Goal: Task Accomplishment & Management: Use online tool/utility

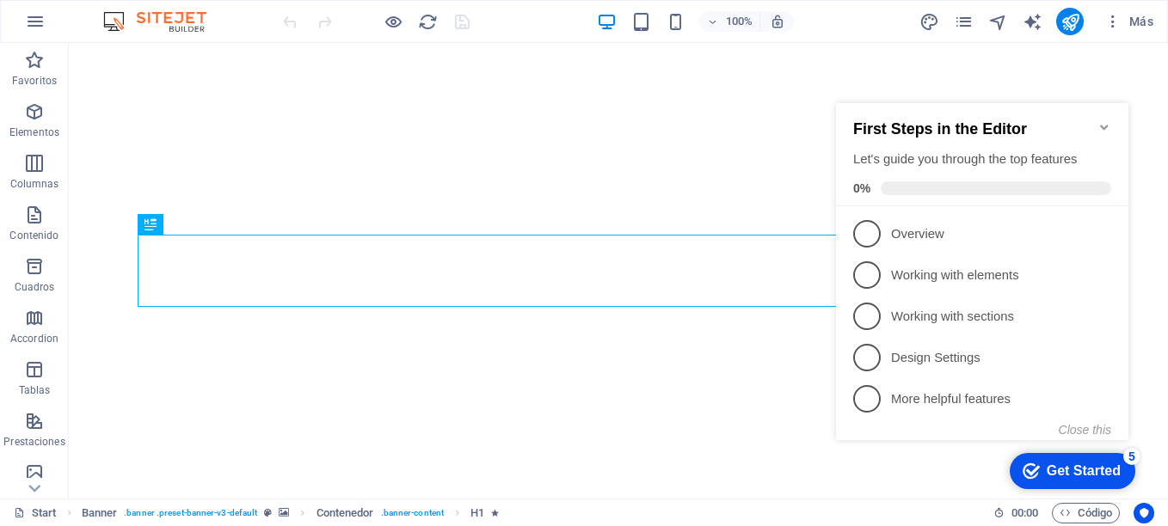
click at [1103, 120] on icon "Minimize checklist" at bounding box center [1105, 127] width 14 height 14
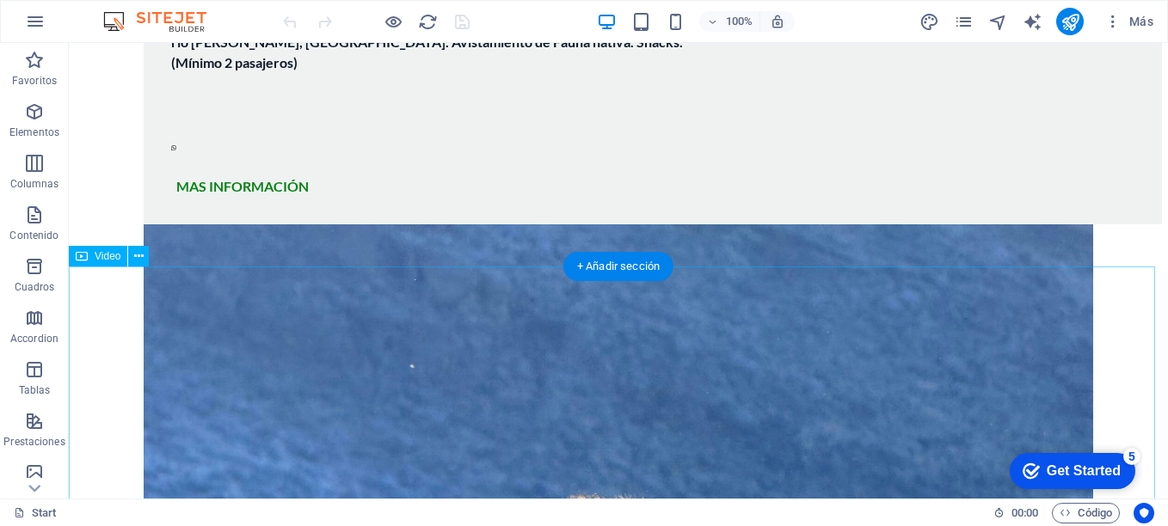
scroll to position [2444, 0]
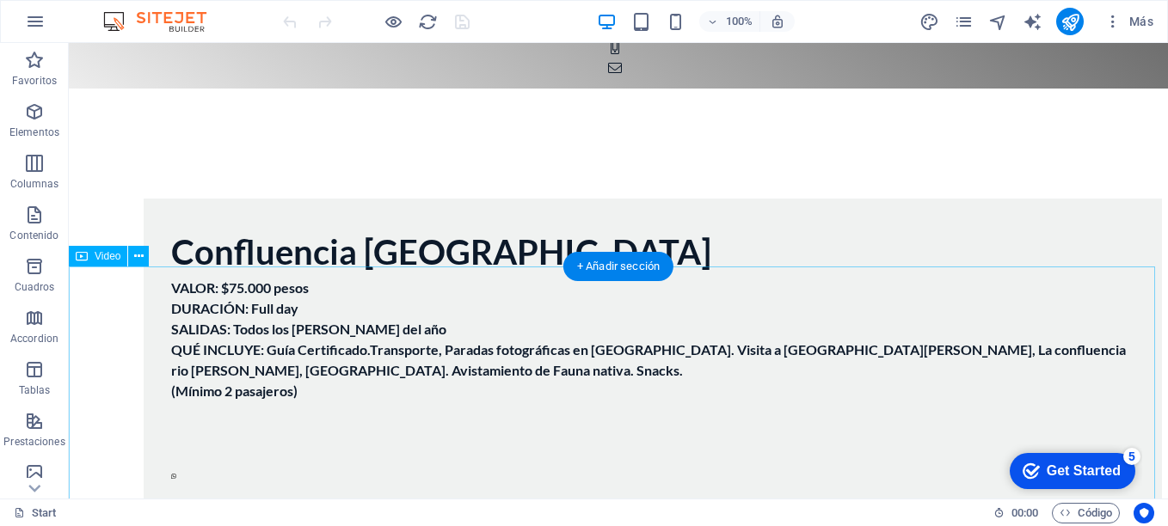
scroll to position [2014, 0]
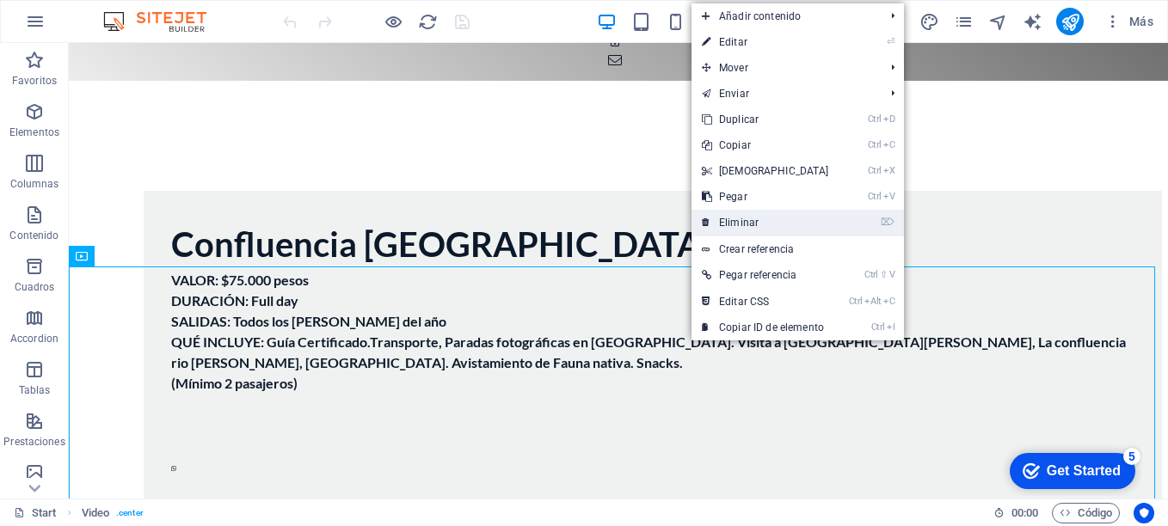
click at [744, 229] on link "⌦ Eliminar" at bounding box center [766, 223] width 148 height 26
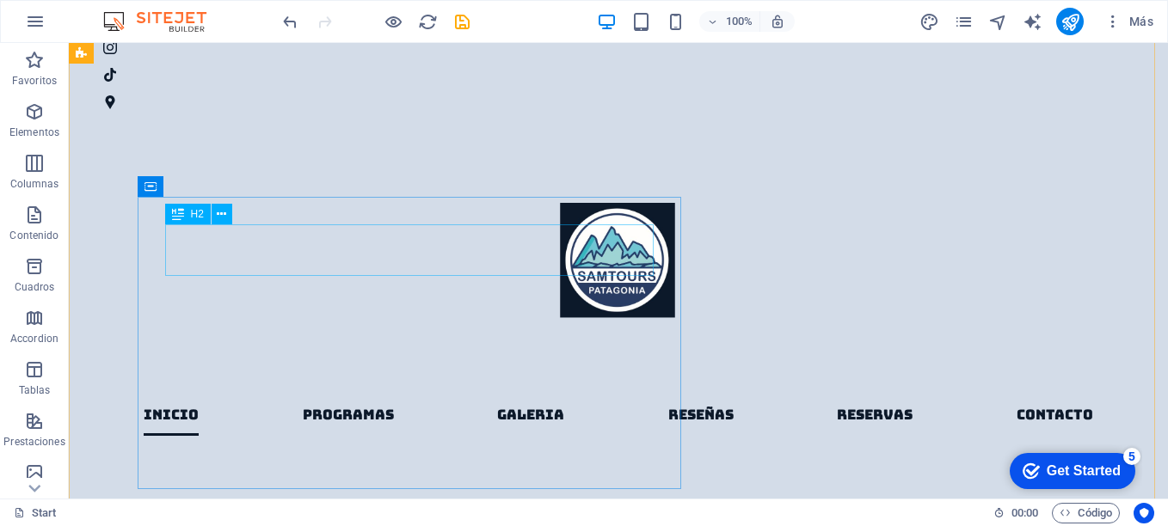
scroll to position [1067, 0]
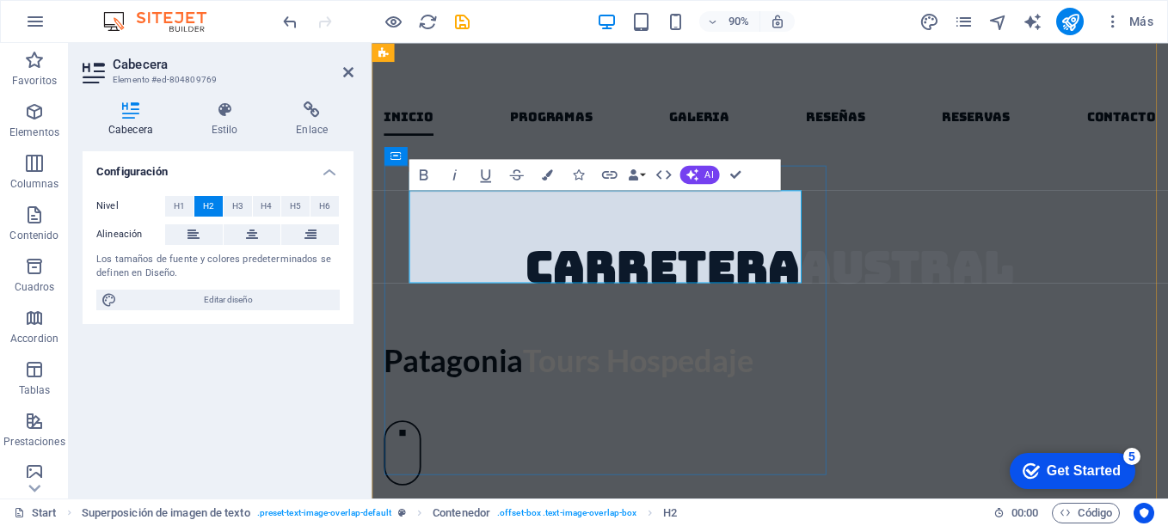
scroll to position [1006, 0]
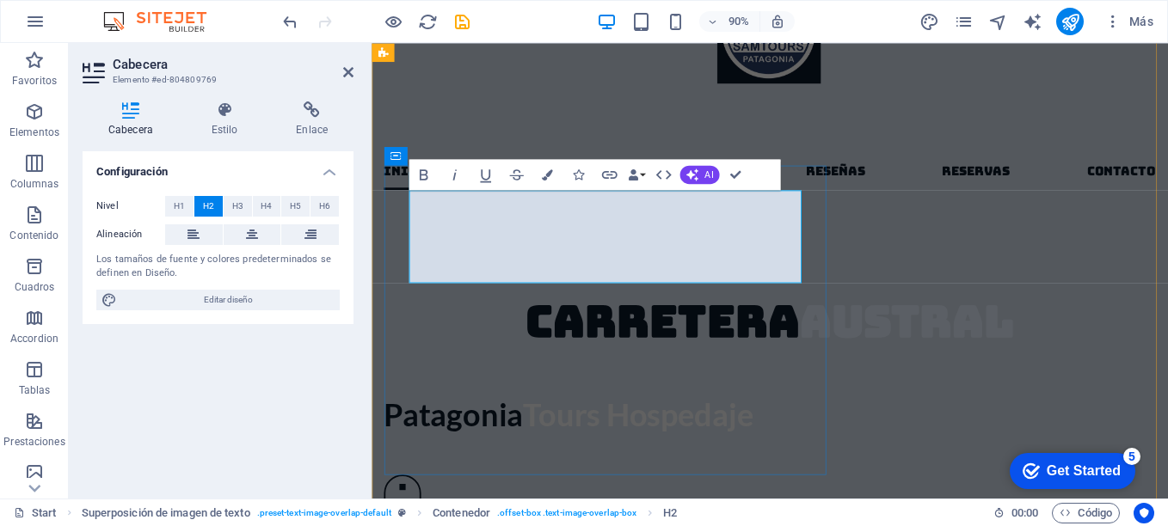
drag, startPoint x: 608, startPoint y: 235, endPoint x: 652, endPoint y: 283, distance: 65.2
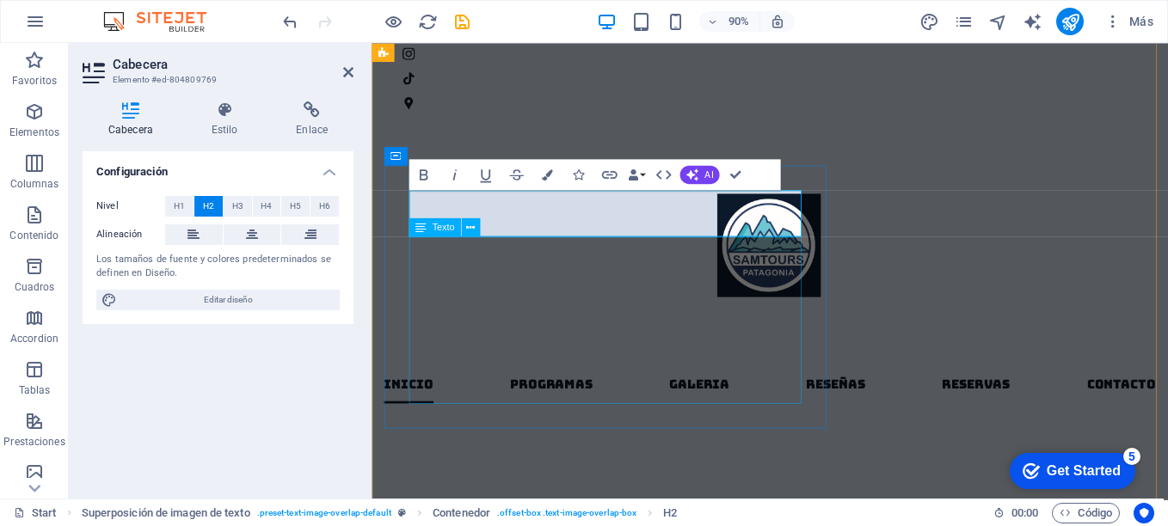
scroll to position [1032, 0]
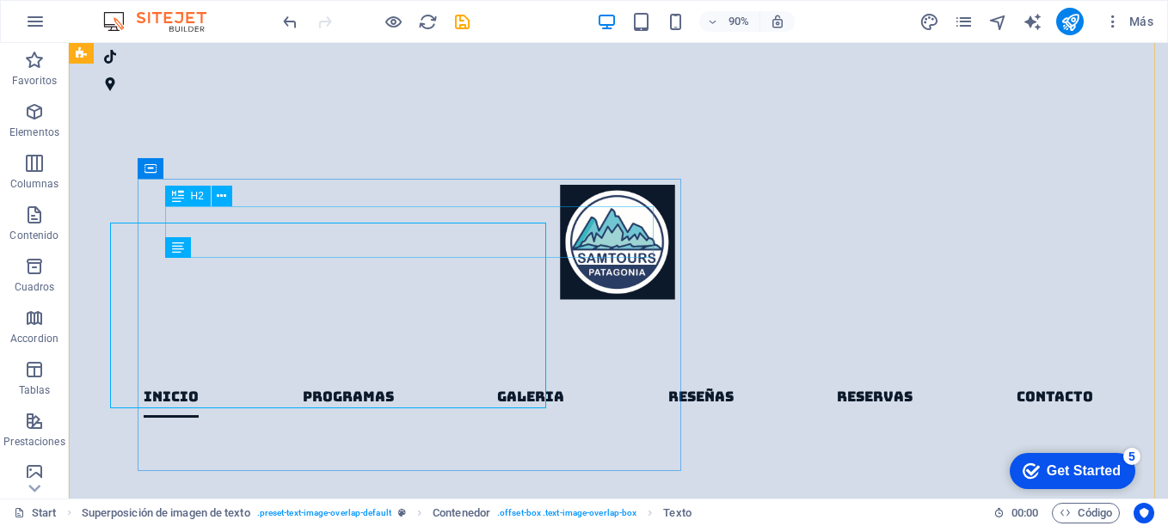
scroll to position [1067, 0]
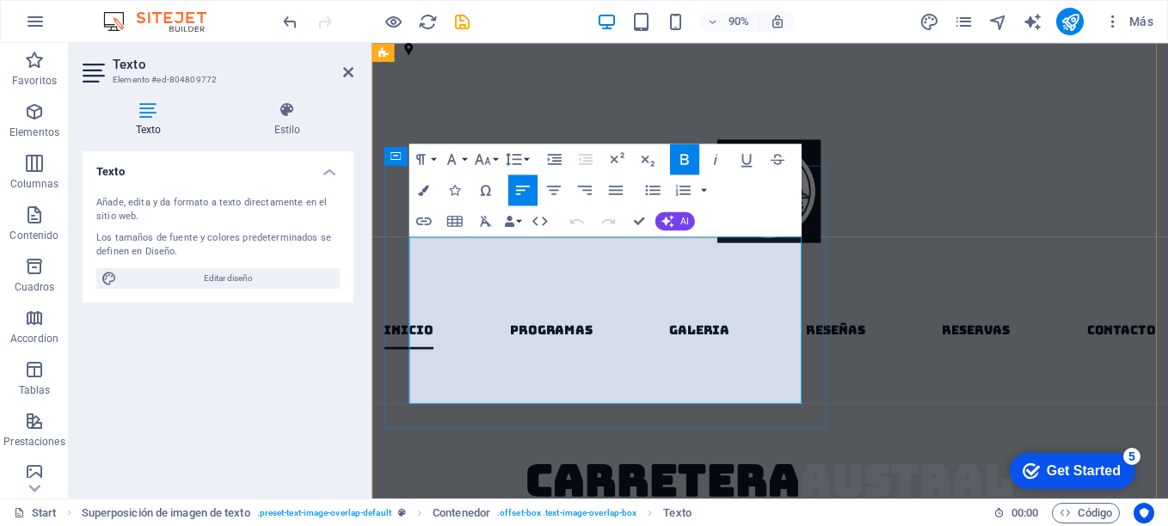
scroll to position [1032, 0]
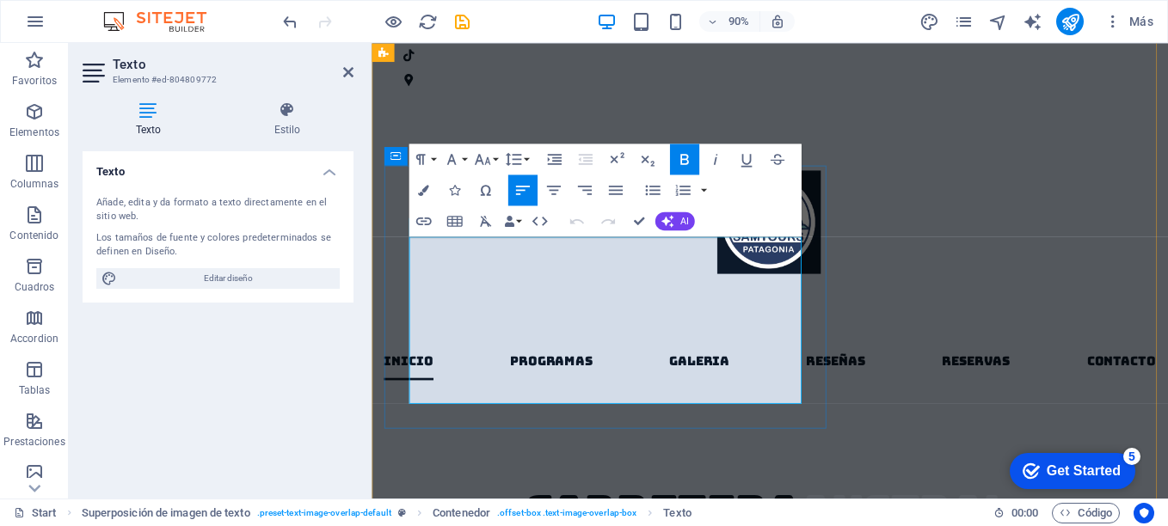
drag, startPoint x: 536, startPoint y: 290, endPoint x: 500, endPoint y: 287, distance: 36.2
drag, startPoint x: 539, startPoint y: 290, endPoint x: 495, endPoint y: 295, distance: 45.0
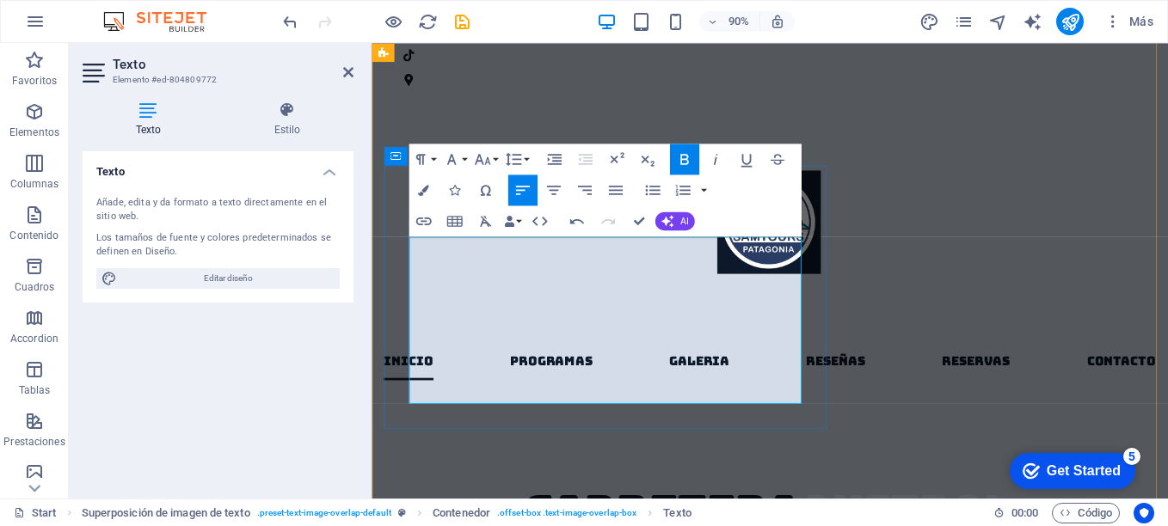
drag, startPoint x: 487, startPoint y: 372, endPoint x: 600, endPoint y: 375, distance: 112.7
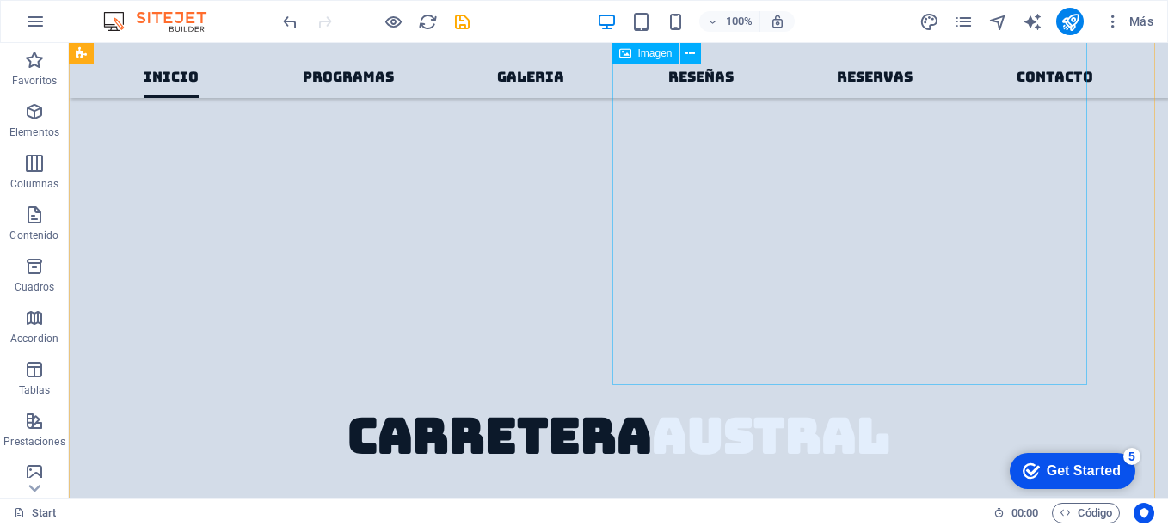
scroll to position [1153, 0]
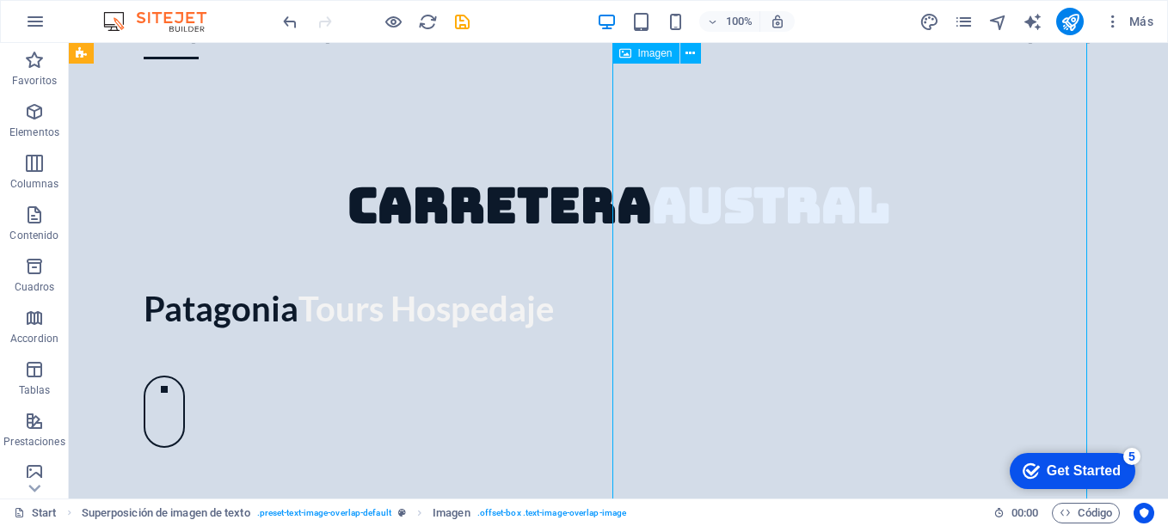
select select "%"
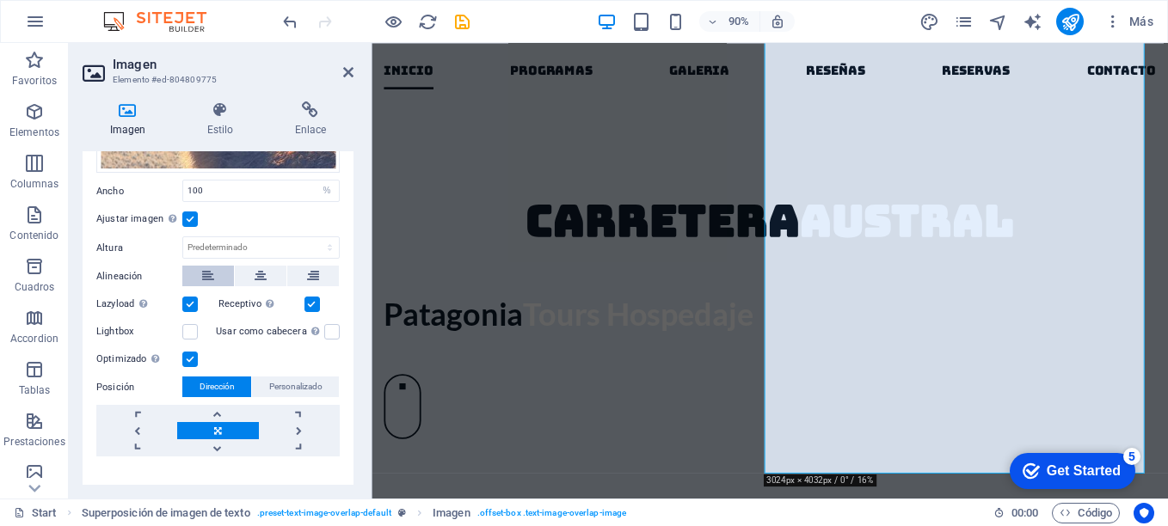
scroll to position [86, 0]
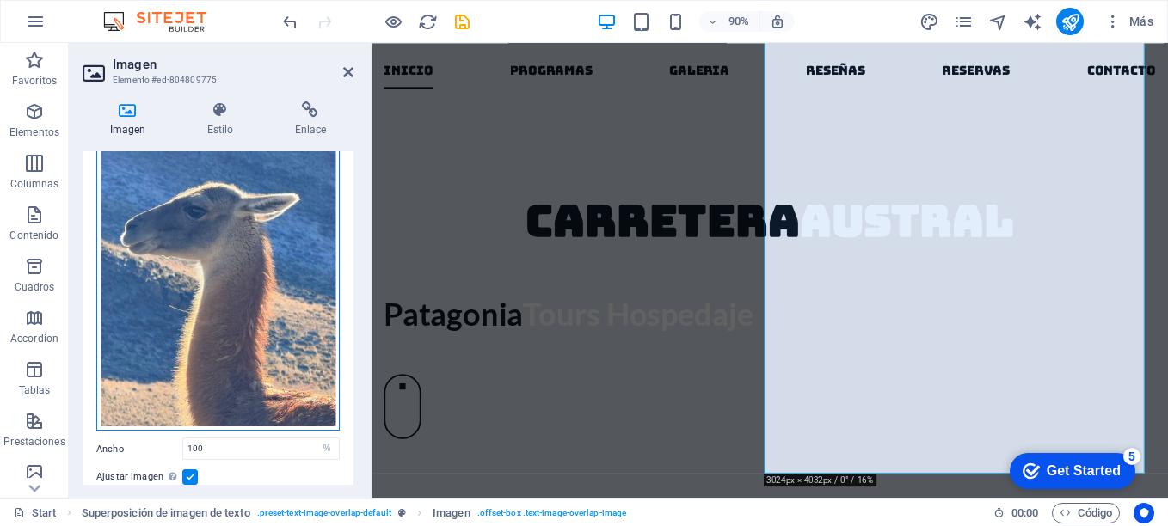
click at [212, 282] on div "Arrastra archivos aquí, haz clic para escoger archivos o selecciona archivos de…" at bounding box center [217, 271] width 243 height 322
click at [212, 282] on body "[DOMAIN_NAME] Start Favoritos Elementos Columnas Contenido [PERSON_NAME] Accord…" at bounding box center [584, 263] width 1168 height 526
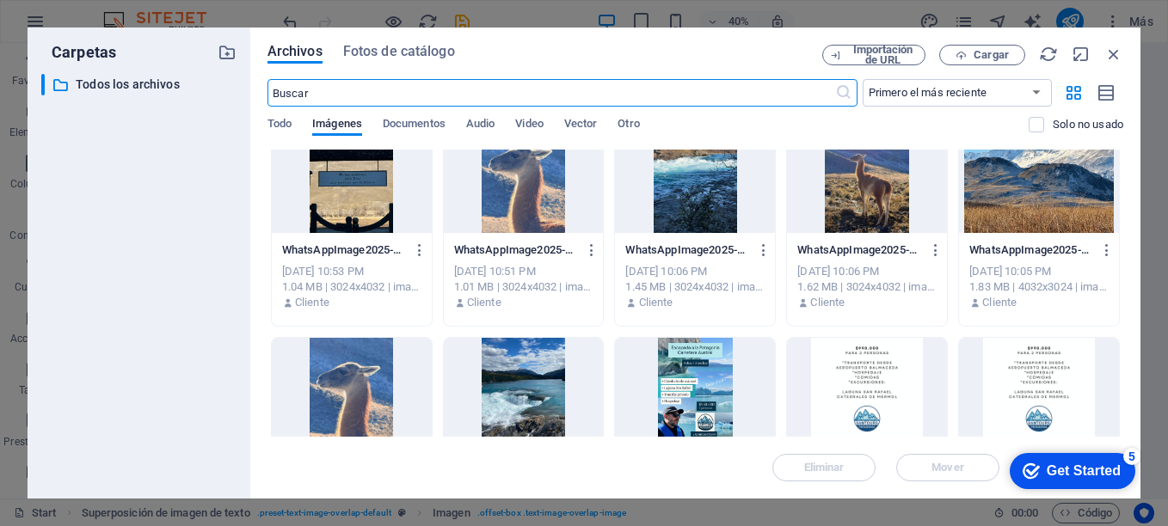
scroll to position [1634, 0]
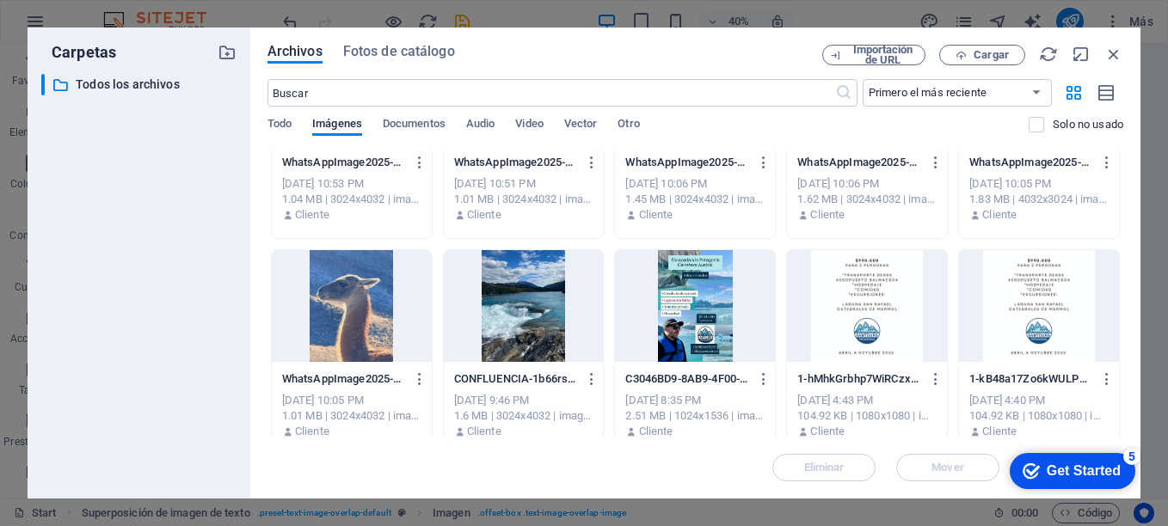
click at [512, 308] on div at bounding box center [524, 306] width 160 height 112
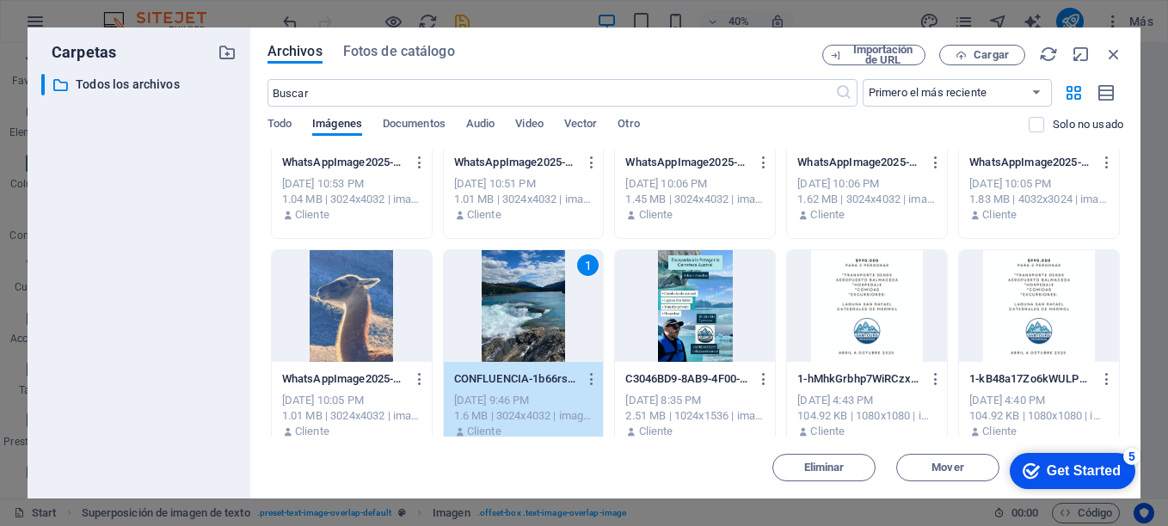
click at [551, 312] on div "1" at bounding box center [524, 306] width 160 height 112
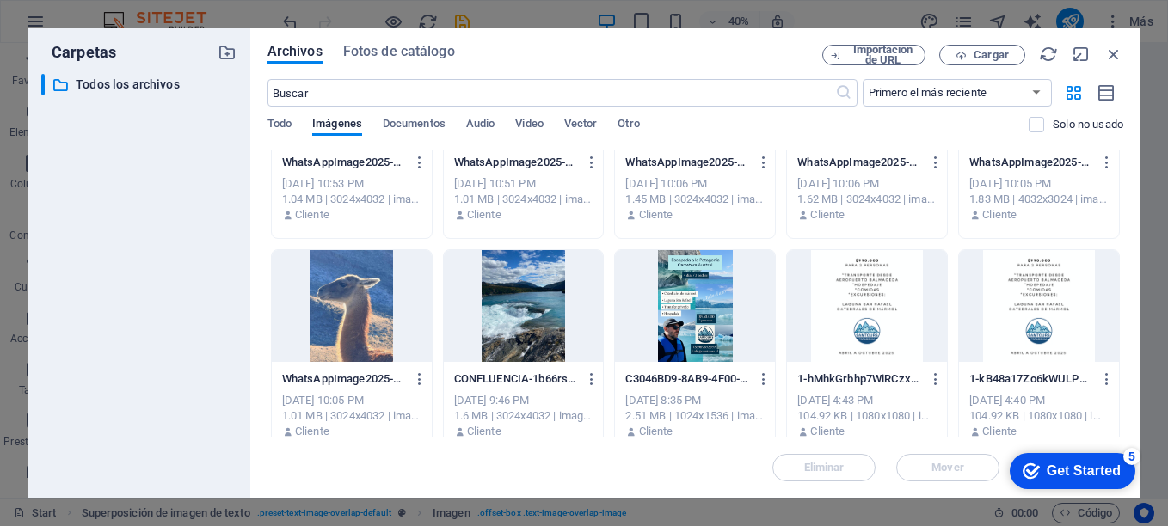
click at [551, 312] on div at bounding box center [524, 306] width 160 height 112
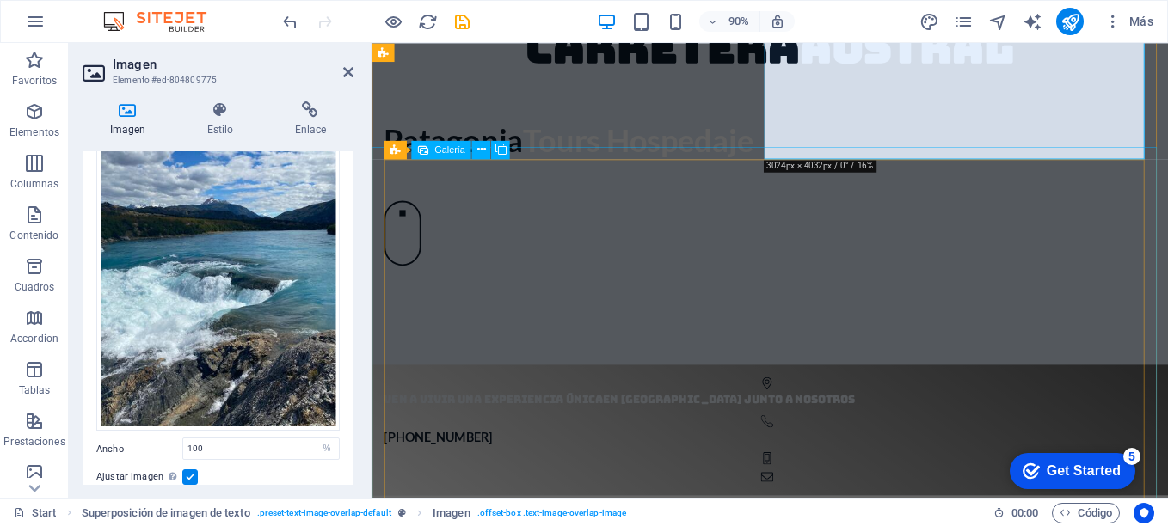
scroll to position [1462, 0]
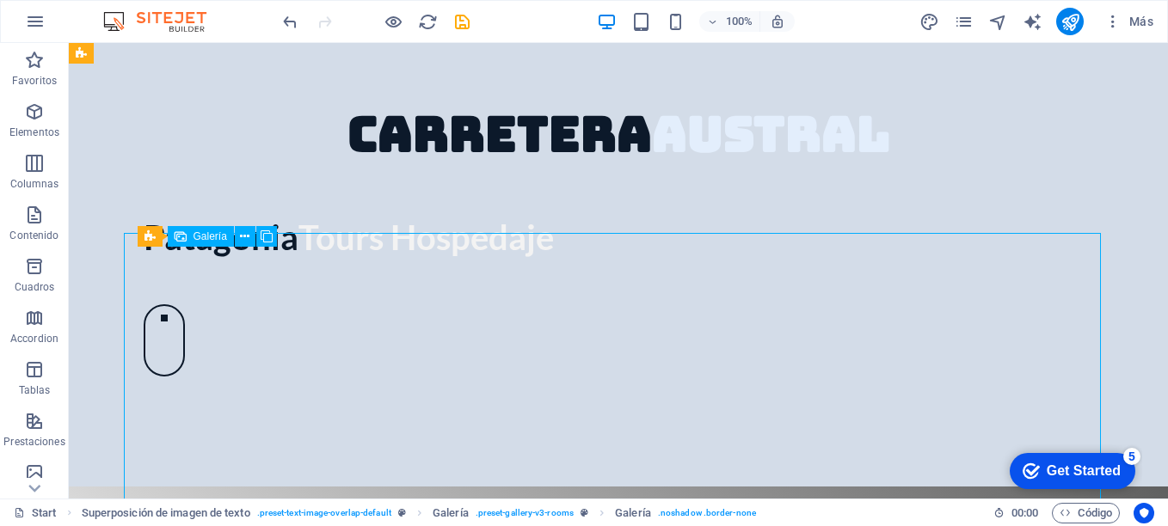
select select "4"
select select "px"
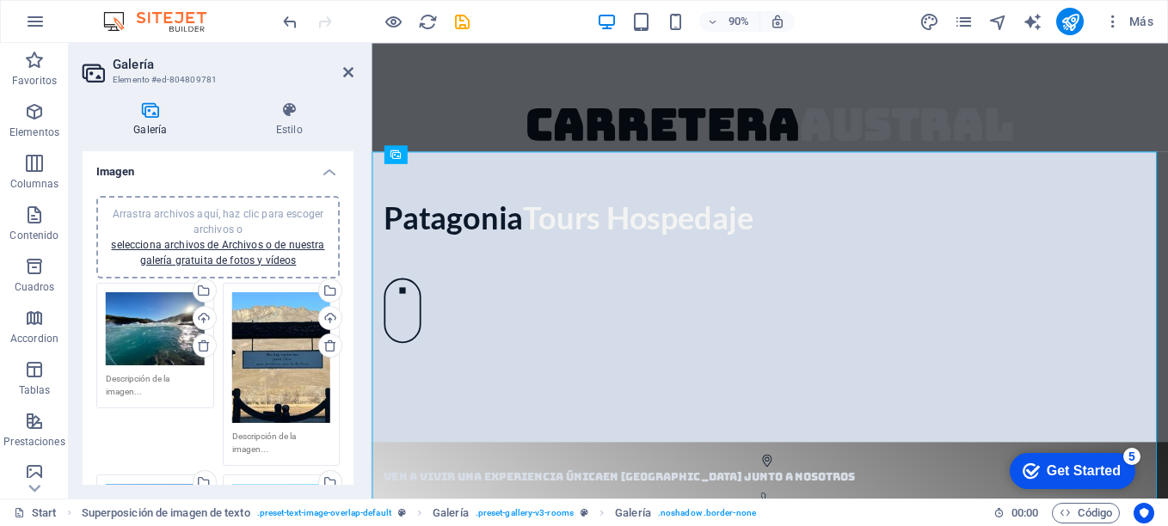
click at [281, 317] on div "Arrastra archivos aquí, haz clic para escoger archivos o selecciona archivos de…" at bounding box center [281, 357] width 99 height 131
click at [281, 317] on body "[DOMAIN_NAME] Start Favoritos Elementos Columnas Contenido [PERSON_NAME] Accord…" at bounding box center [584, 263] width 1168 height 526
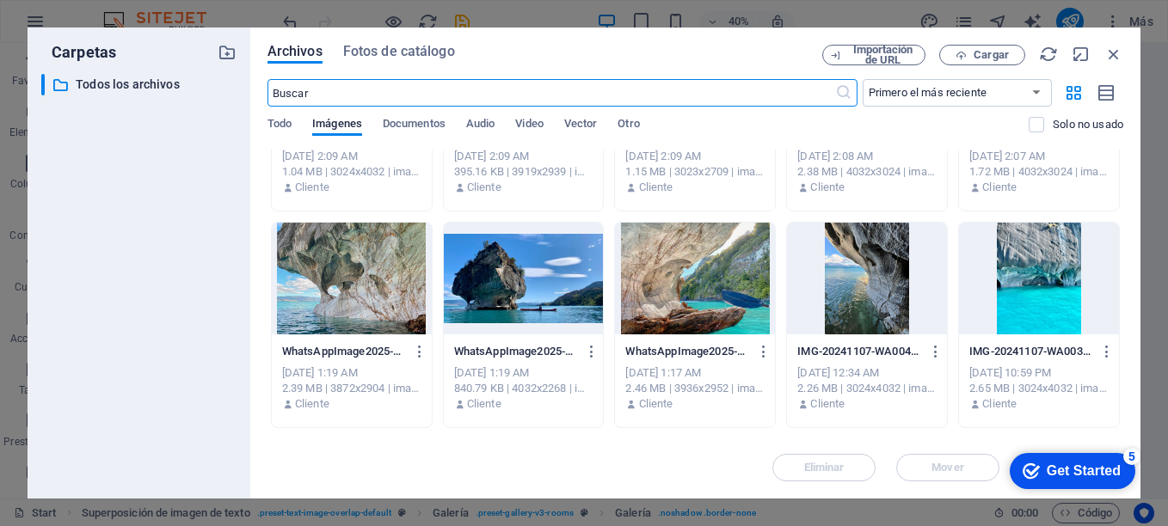
scroll to position [1443, 0]
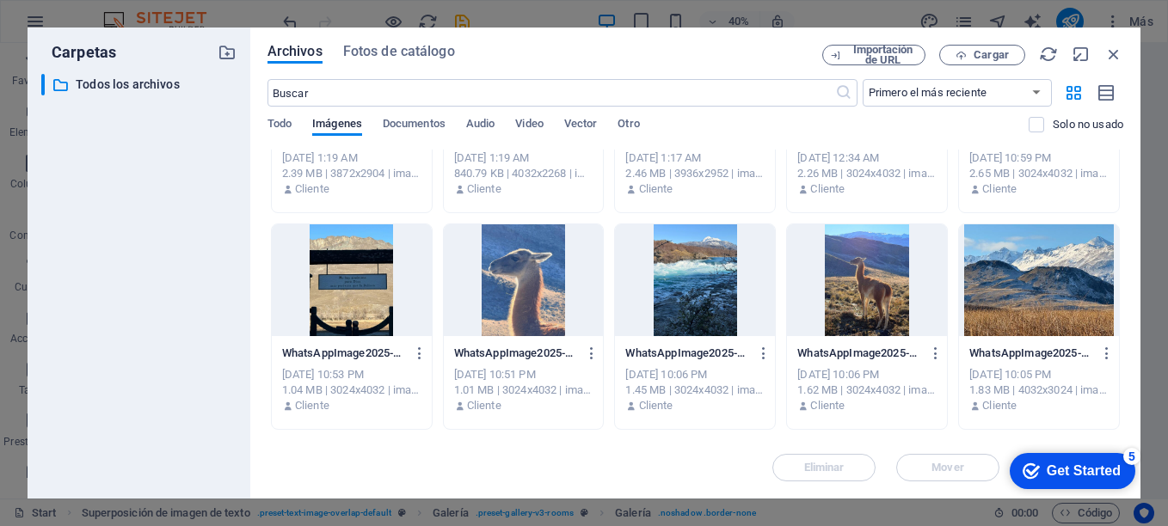
click at [677, 257] on div at bounding box center [695, 281] width 160 height 112
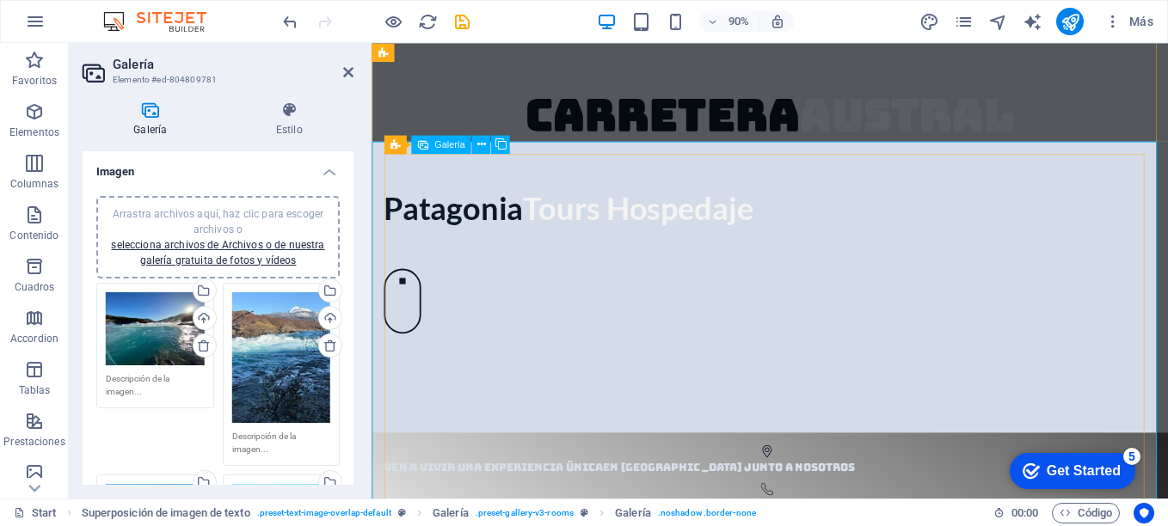
scroll to position [1548, 0]
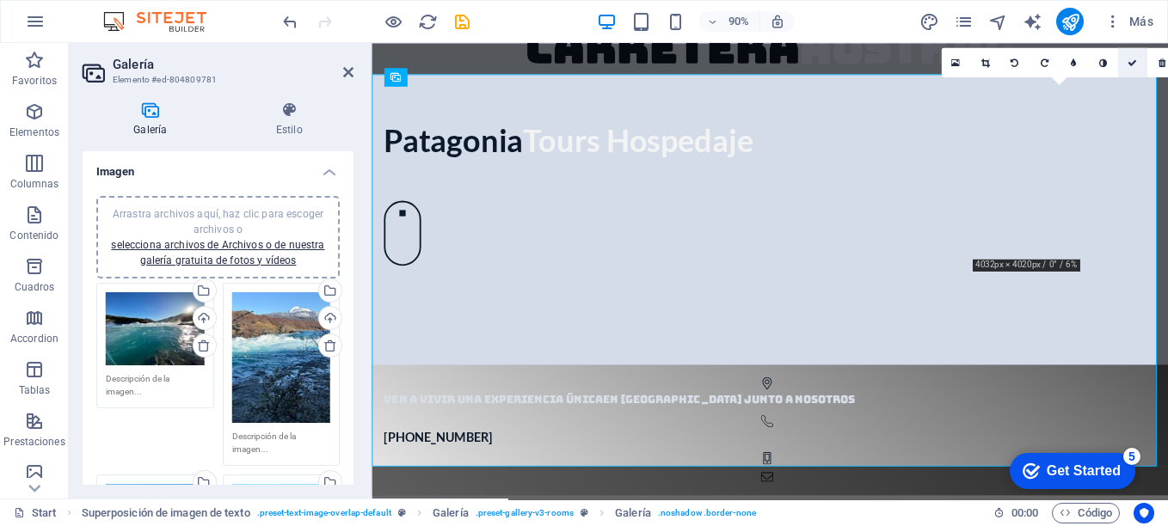
click at [1135, 63] on icon at bounding box center [1132, 62] width 9 height 9
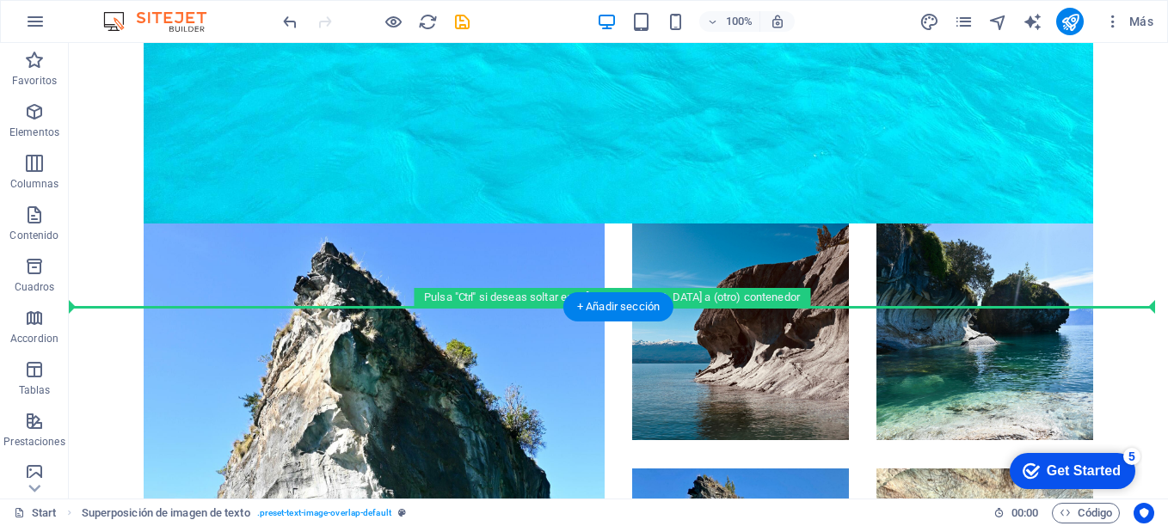
scroll to position [5924, 0]
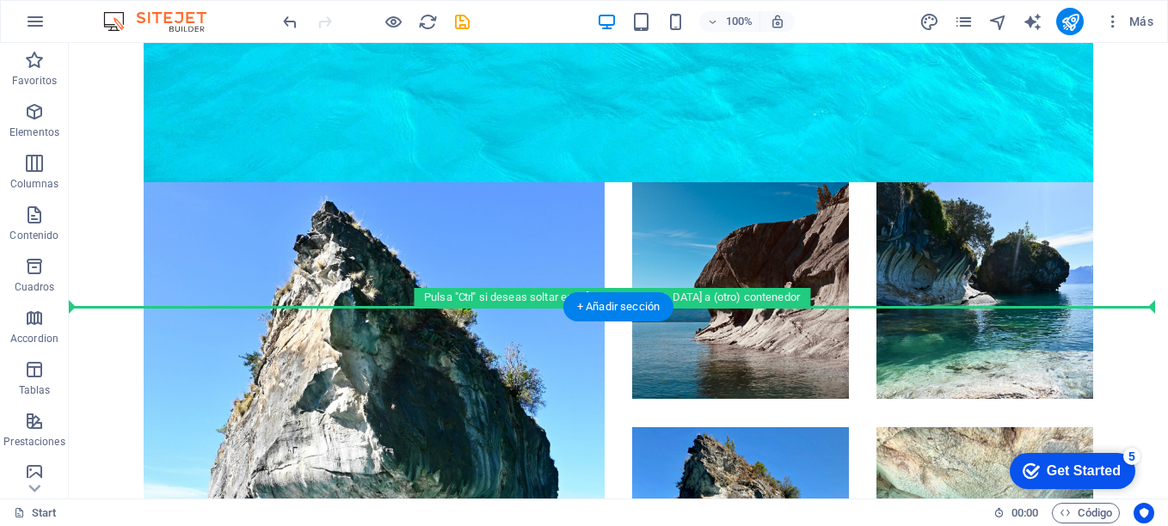
drag, startPoint x: 483, startPoint y: 270, endPoint x: 571, endPoint y: 257, distance: 89.5
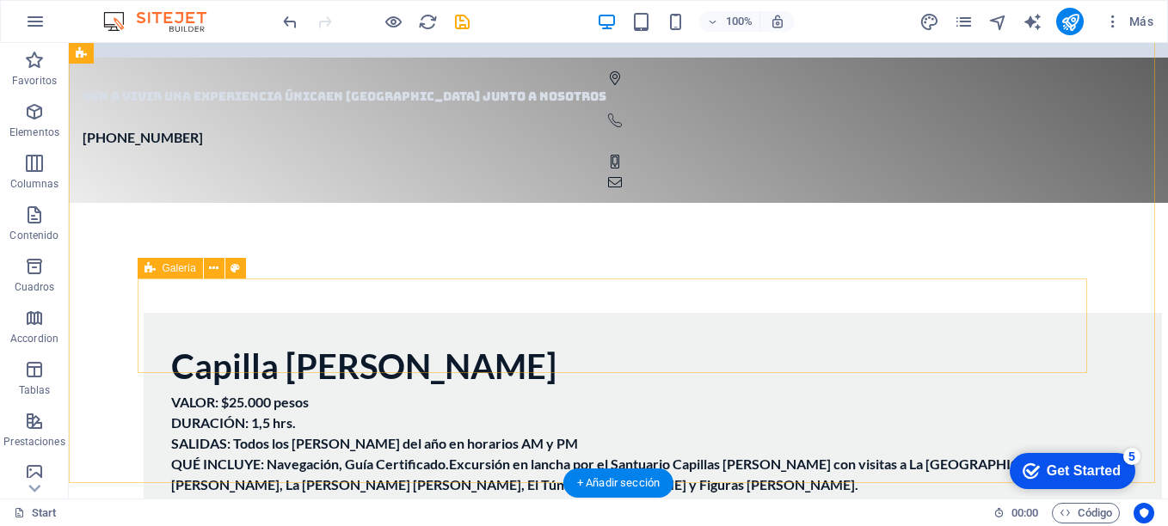
scroll to position [1892, 0]
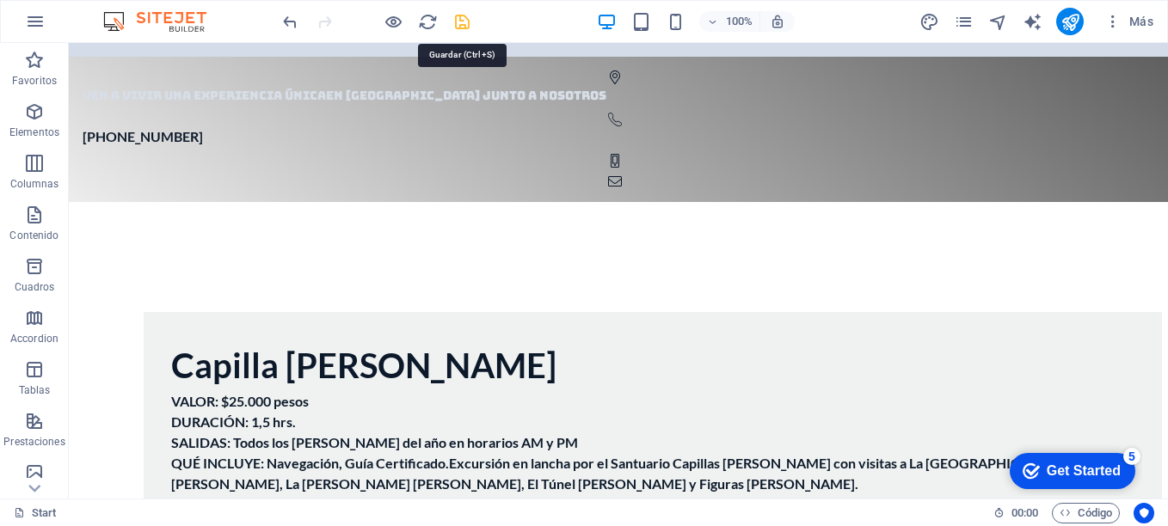
click at [468, 17] on icon "save" at bounding box center [462, 22] width 20 height 20
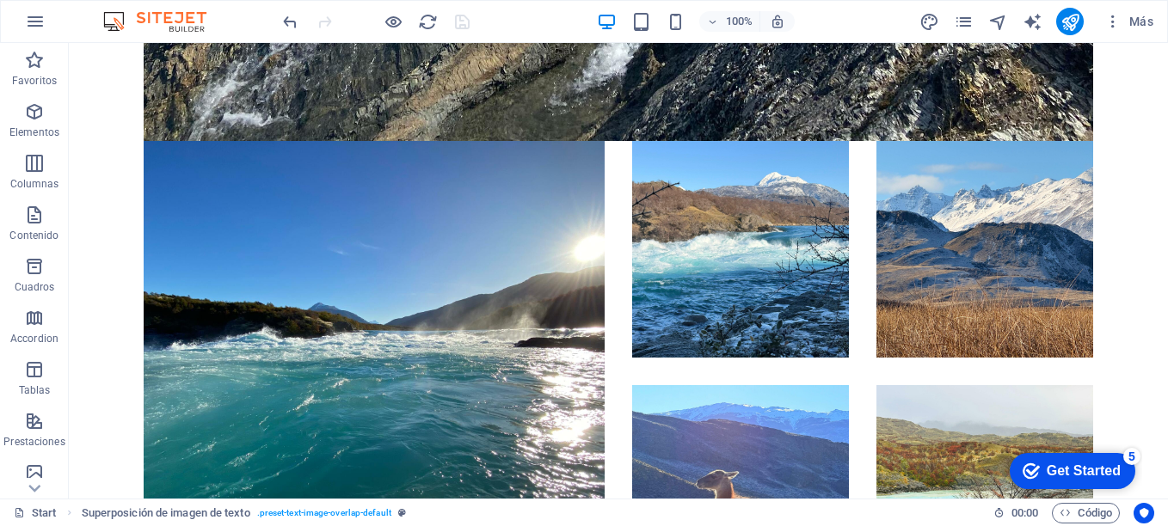
scroll to position [10324, 0]
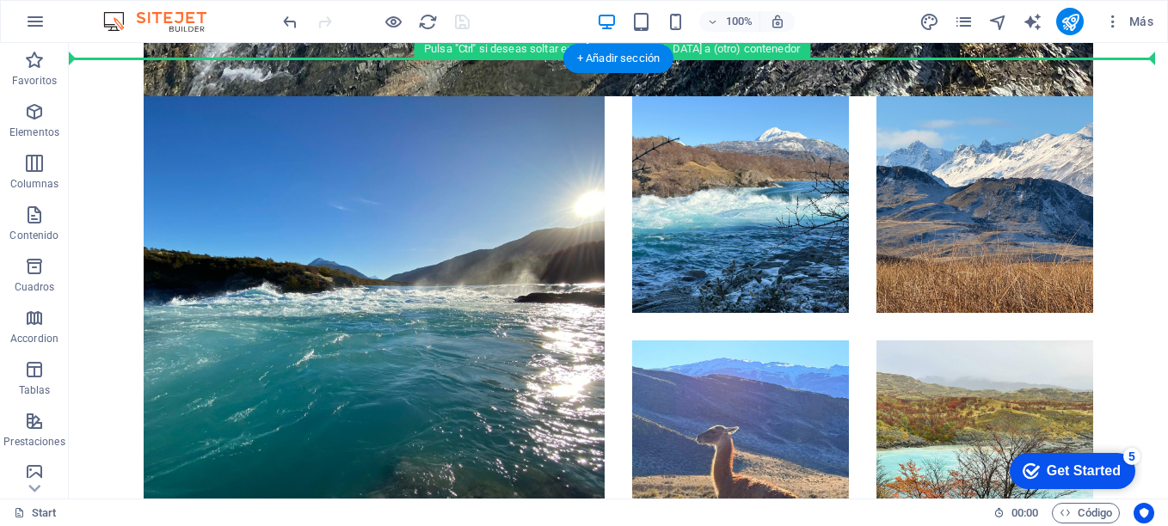
drag, startPoint x: 528, startPoint y: 375, endPoint x: 500, endPoint y: 100, distance: 276.7
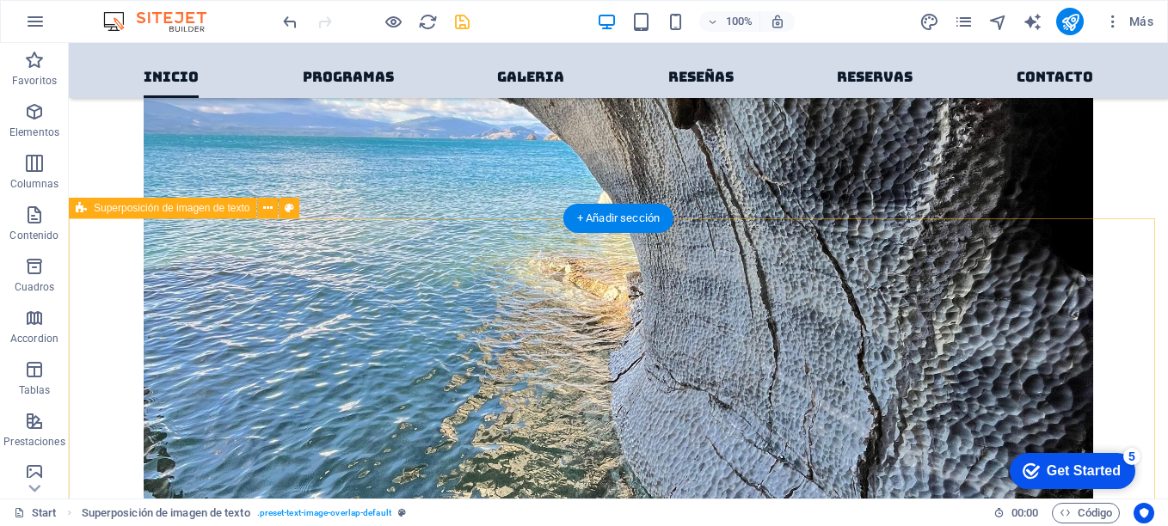
scroll to position [4698, 0]
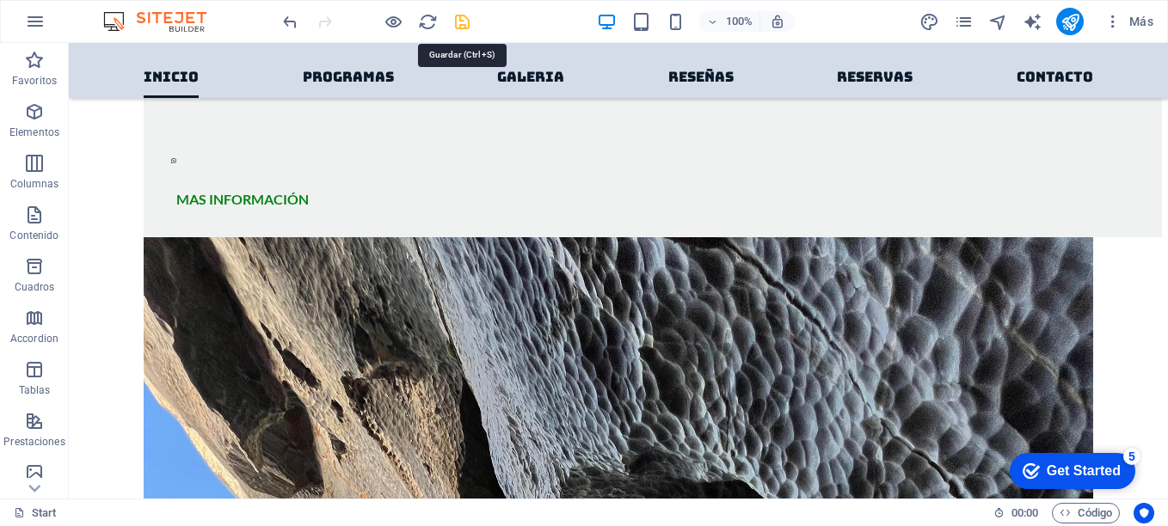
click at [459, 17] on icon "save" at bounding box center [462, 22] width 20 height 20
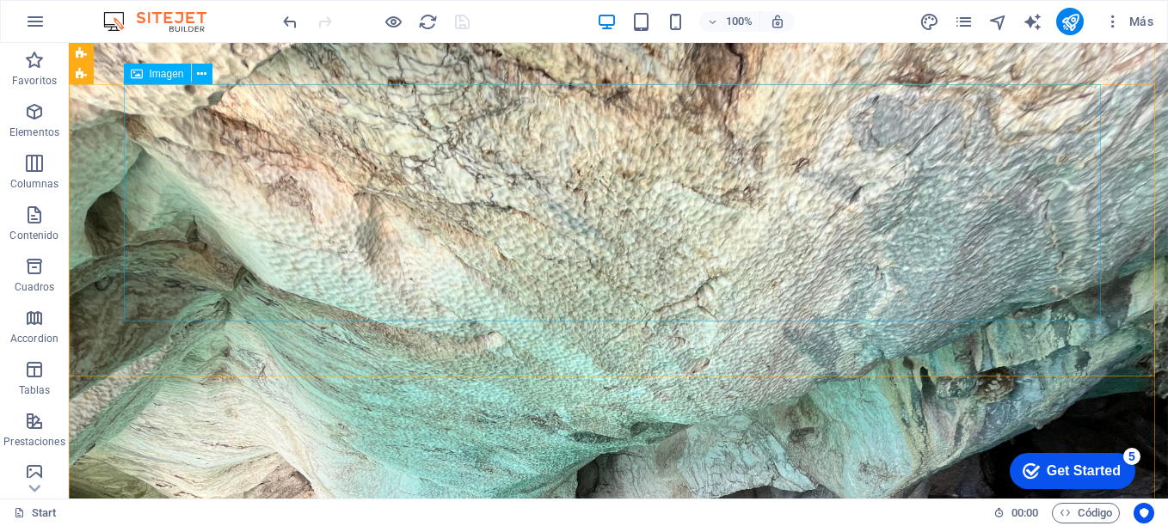
scroll to position [0, 0]
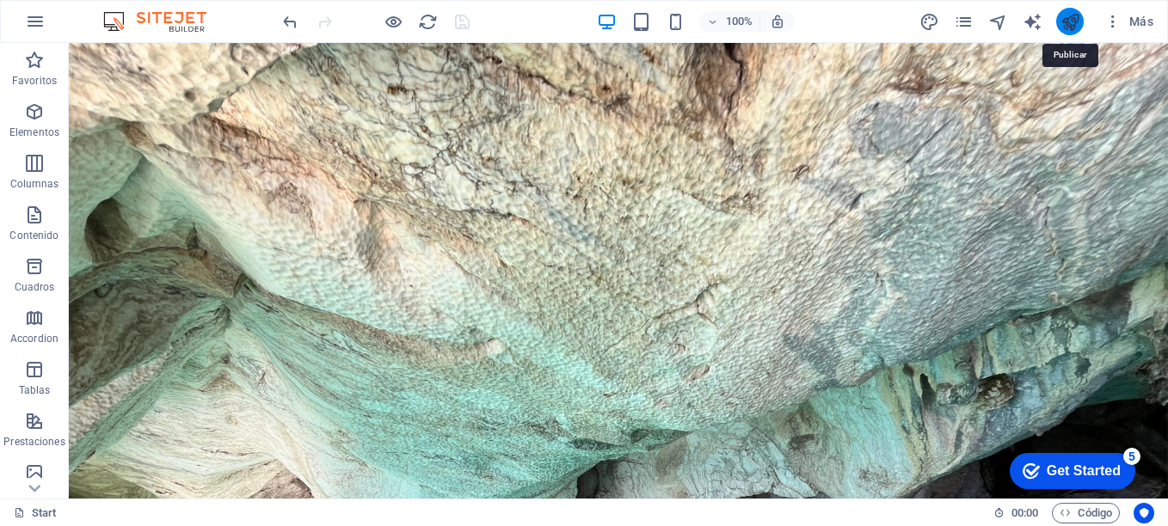
click at [1078, 17] on icon "publish" at bounding box center [1071, 22] width 20 height 20
